Goal: Transaction & Acquisition: Purchase product/service

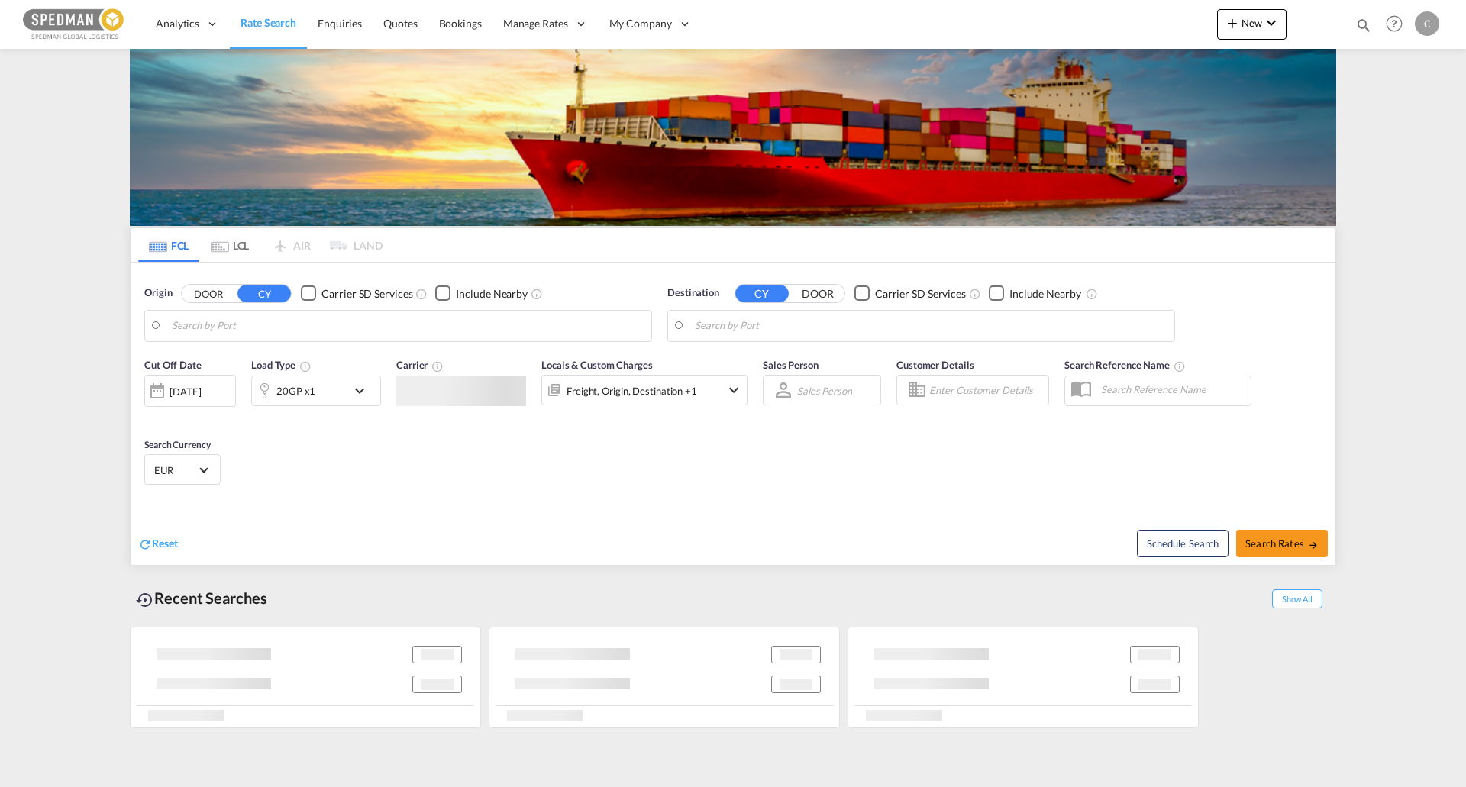
click at [334, 326] on input "Search by Port" at bounding box center [408, 326] width 472 height 23
type input "[GEOGRAPHIC_DATA], [GEOGRAPHIC_DATA]"
type input "[GEOGRAPHIC_DATA], TWKHH"
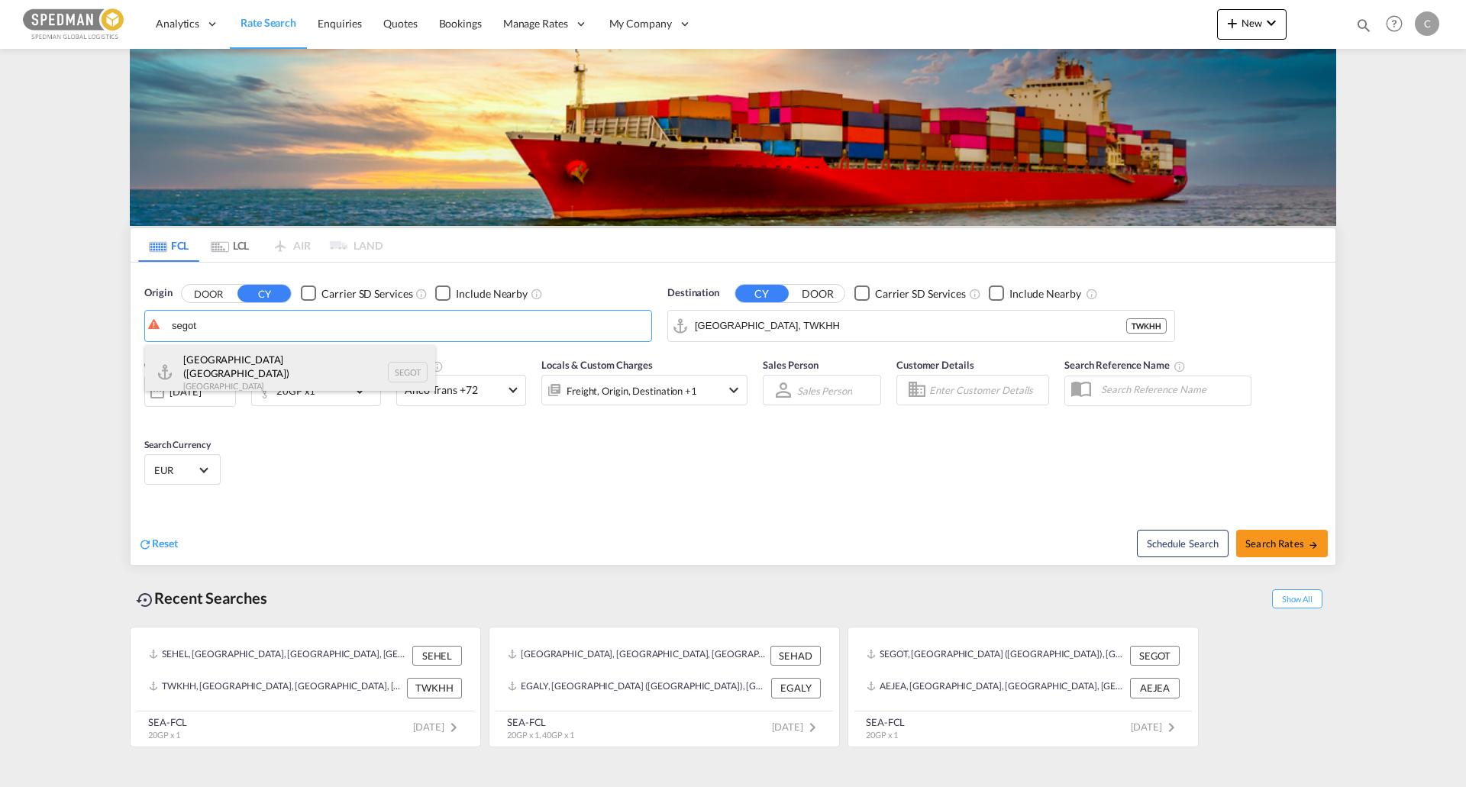
click at [307, 372] on div "[GEOGRAPHIC_DATA] ([GEOGRAPHIC_DATA]) [GEOGRAPHIC_DATA] SEGOT" at bounding box center [290, 372] width 290 height 55
type input "[GEOGRAPHIC_DATA] ([GEOGRAPHIC_DATA]), [GEOGRAPHIC_DATA]"
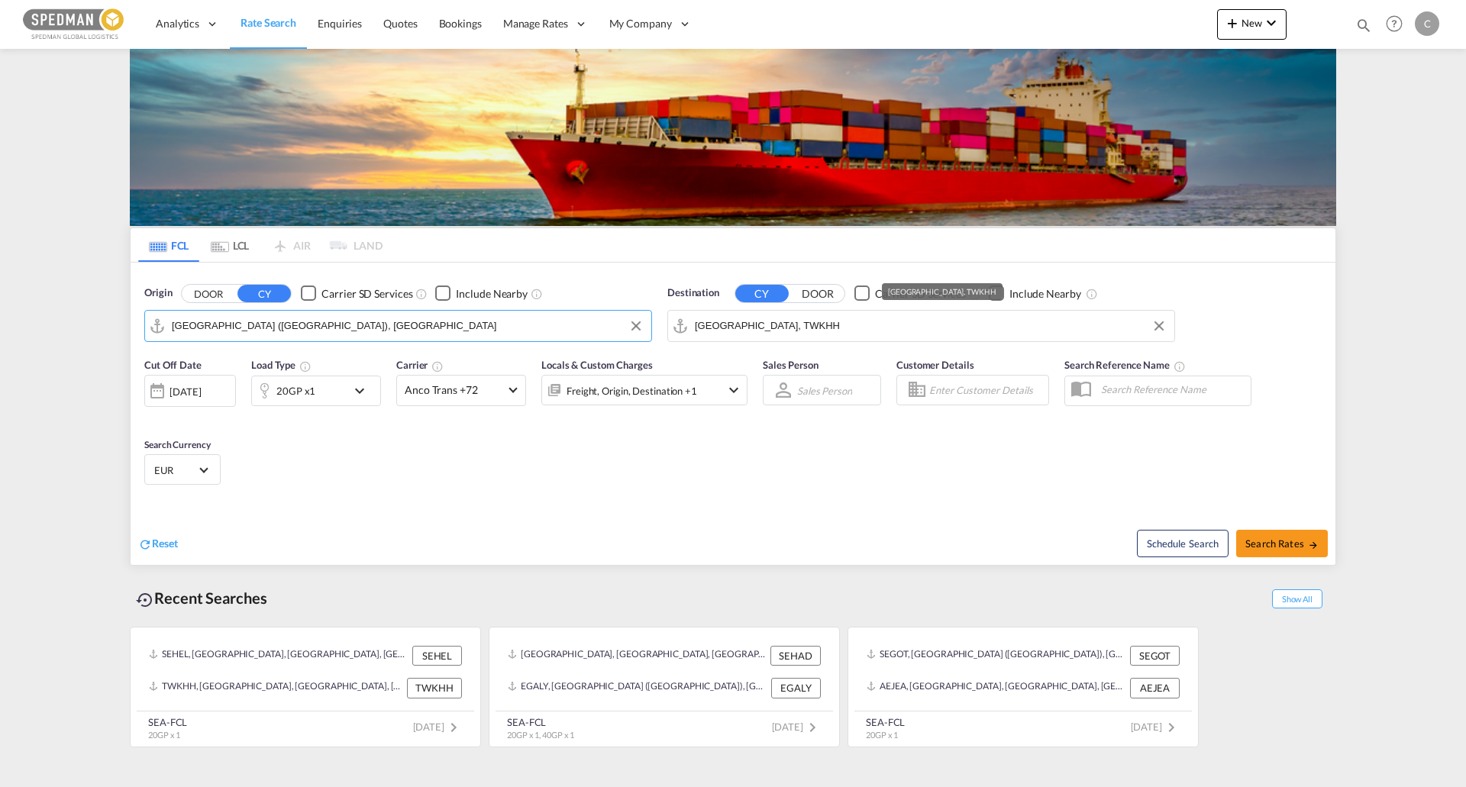
click at [861, 331] on input "[GEOGRAPHIC_DATA], TWKHH" at bounding box center [931, 326] width 472 height 23
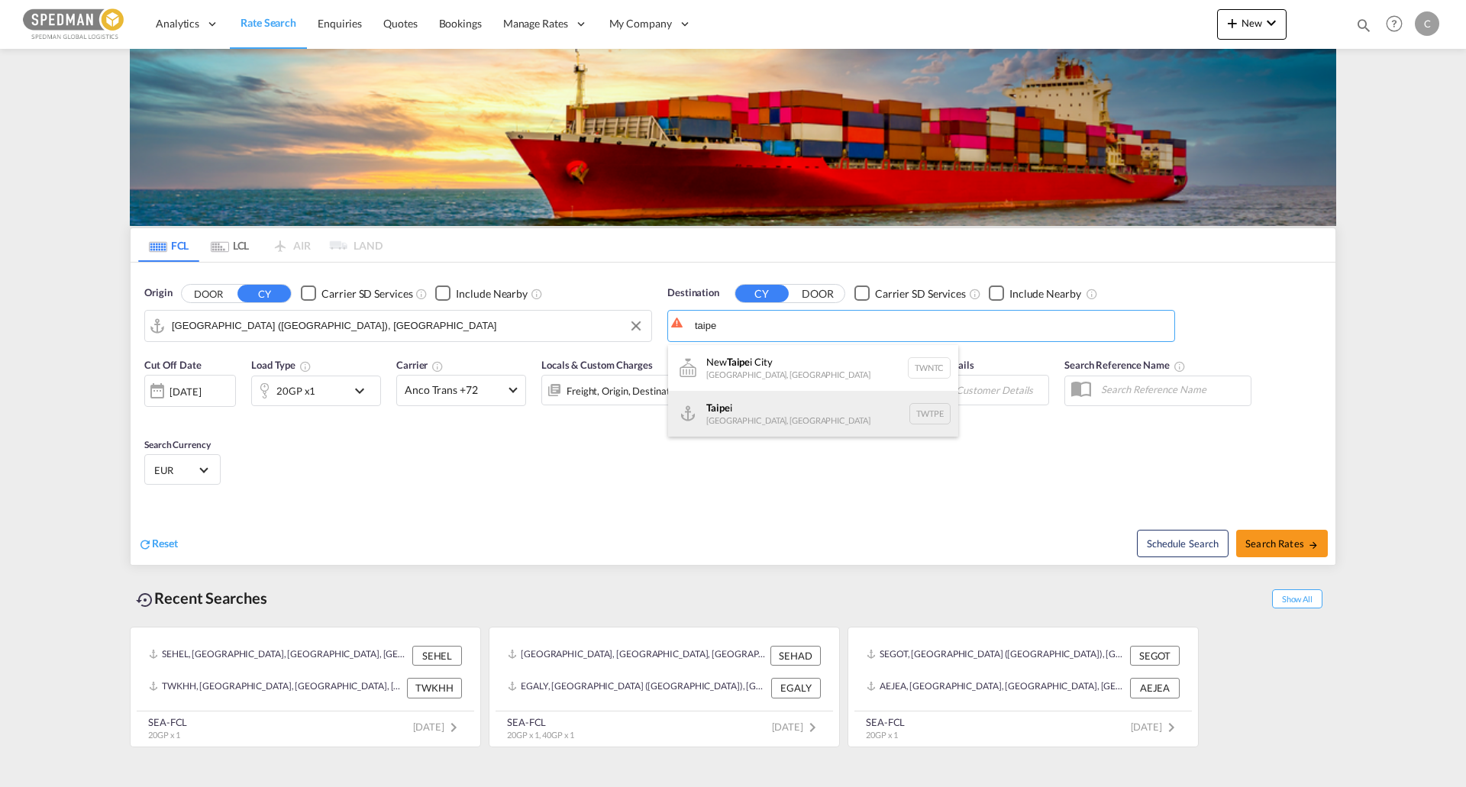
click at [885, 413] on div "Taipe i [GEOGRAPHIC_DATA], [GEOGRAPHIC_DATA] [GEOGRAPHIC_DATA]" at bounding box center [813, 414] width 290 height 46
type input "[GEOGRAPHIC_DATA], TWTPE"
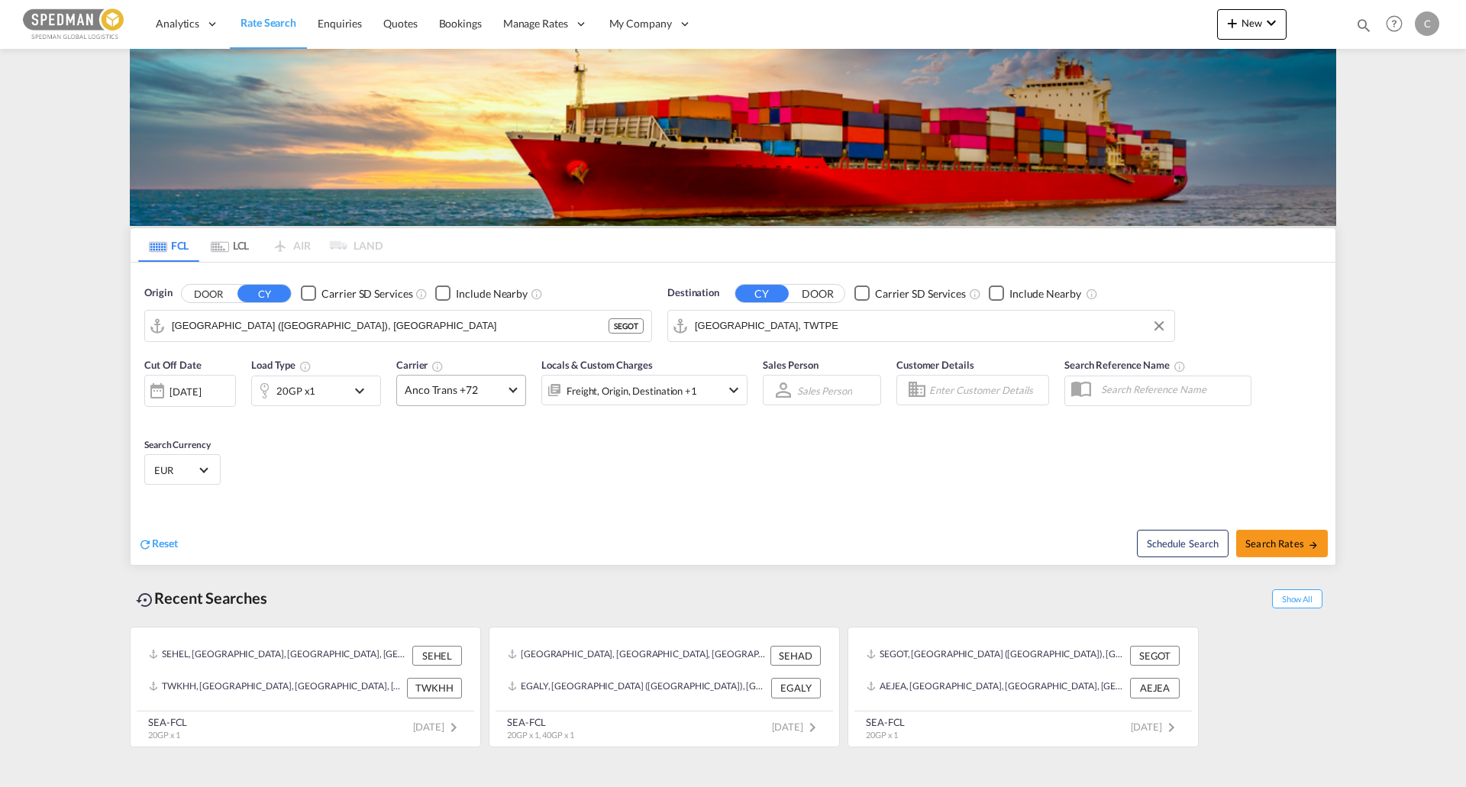
click at [480, 390] on span "Anco Trans +72" at bounding box center [454, 389] width 99 height 15
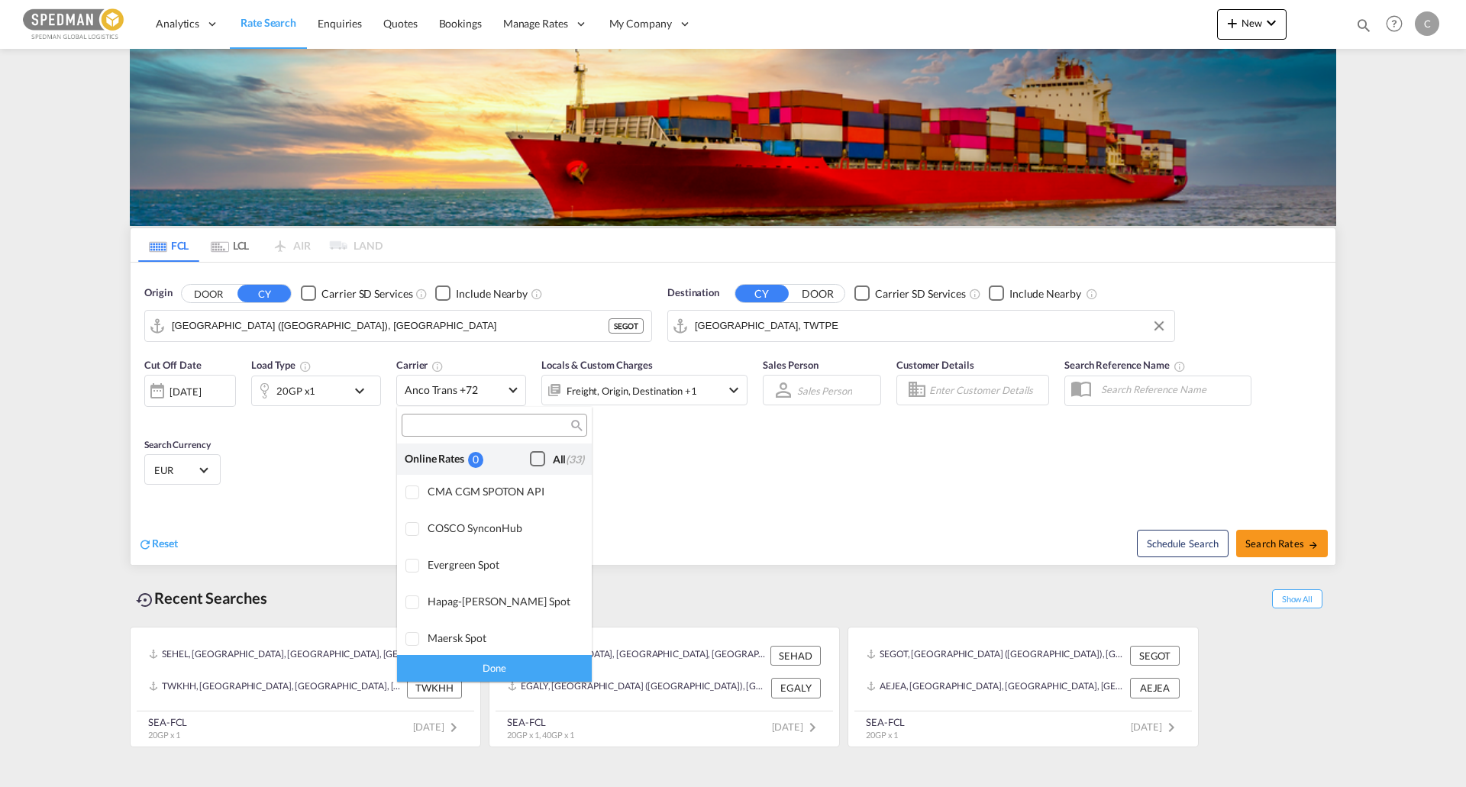
click at [544, 471] on div "Online Rates 0 All (33)" at bounding box center [494, 459] width 195 height 31
click at [537, 461] on div "Checkbox No Ink" at bounding box center [537, 458] width 15 height 15
click at [537, 666] on div "Done" at bounding box center [494, 668] width 195 height 27
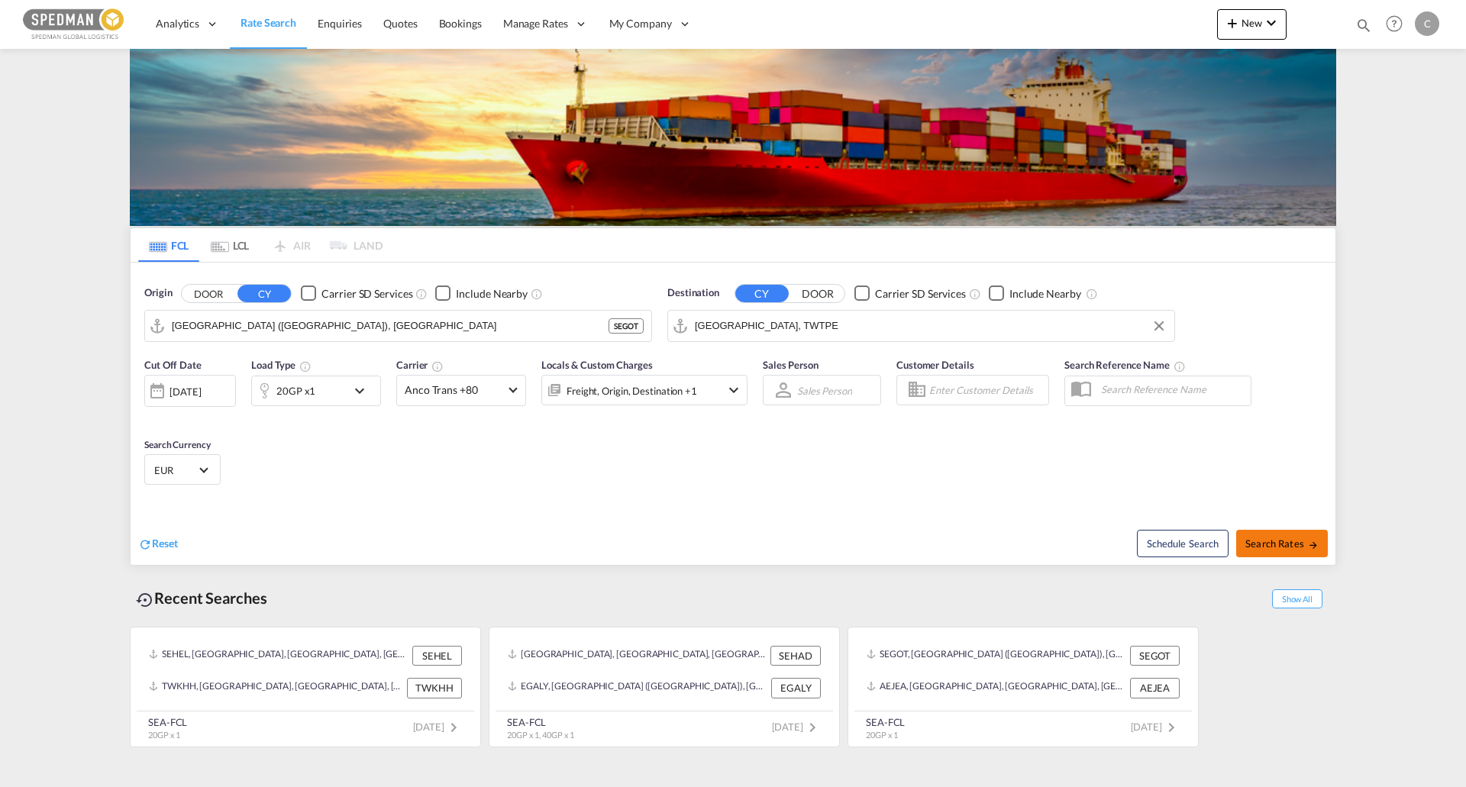
click at [1274, 544] on span "Search Rates" at bounding box center [1281, 543] width 73 height 12
type input "SEGOT to TWTPE / [DATE]"
